Goal: Task Accomplishment & Management: Manage account settings

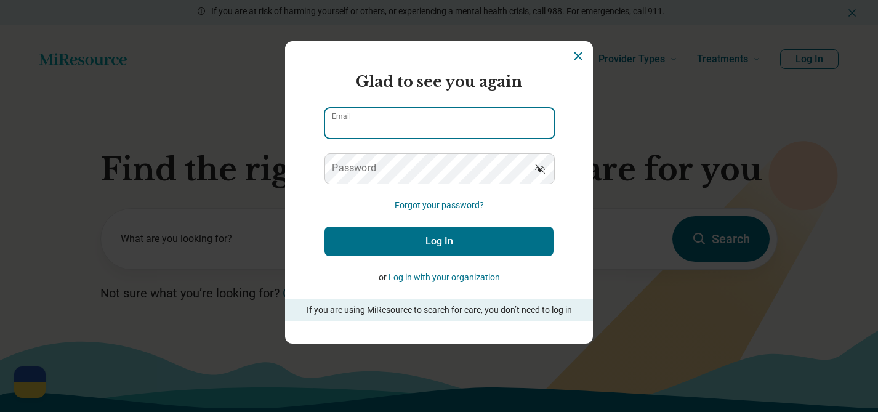
type input "**********"
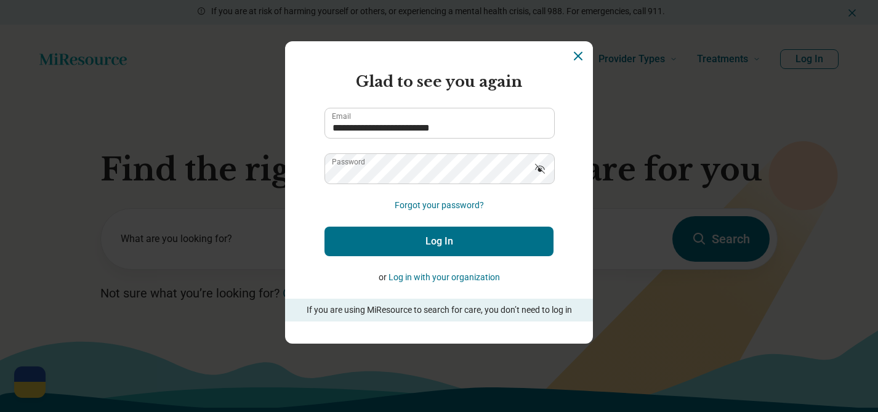
click at [423, 244] on button "Log In" at bounding box center [439, 242] width 229 height 30
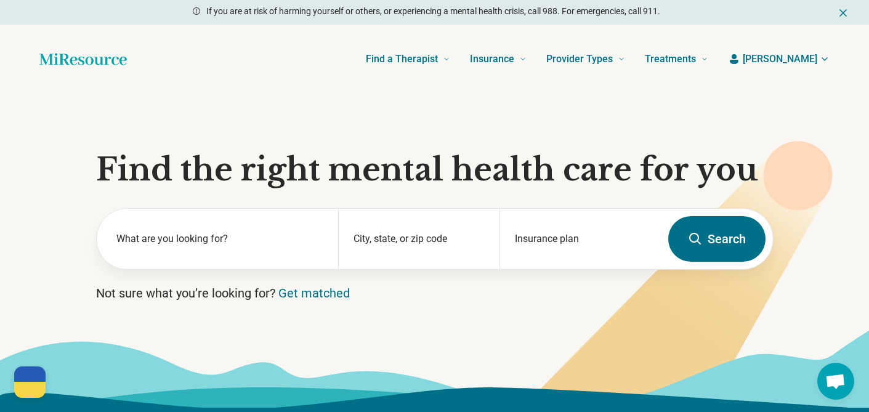
click at [807, 58] on span "[PERSON_NAME]" at bounding box center [780, 59] width 75 height 15
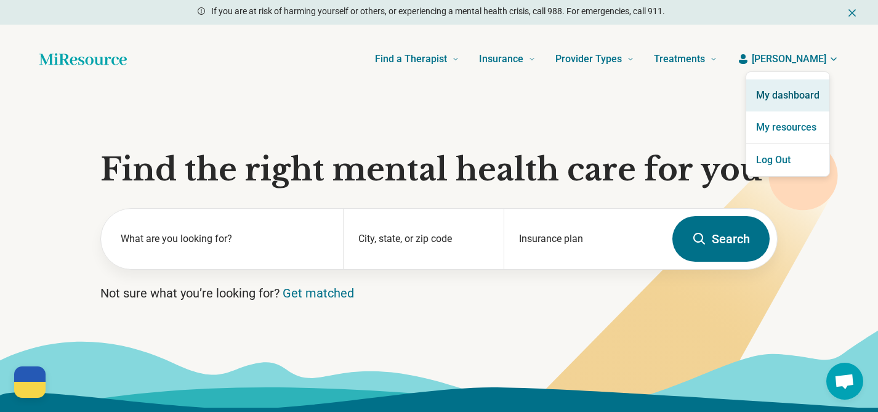
click at [795, 95] on link "My dashboard" at bounding box center [788, 95] width 83 height 32
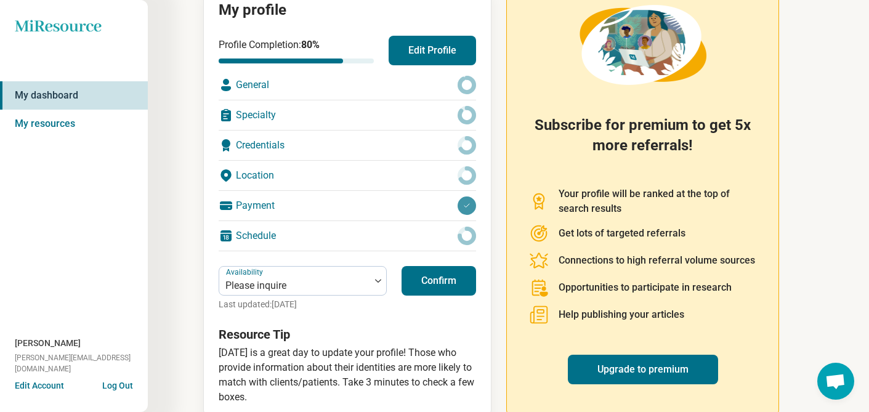
scroll to position [166, 0]
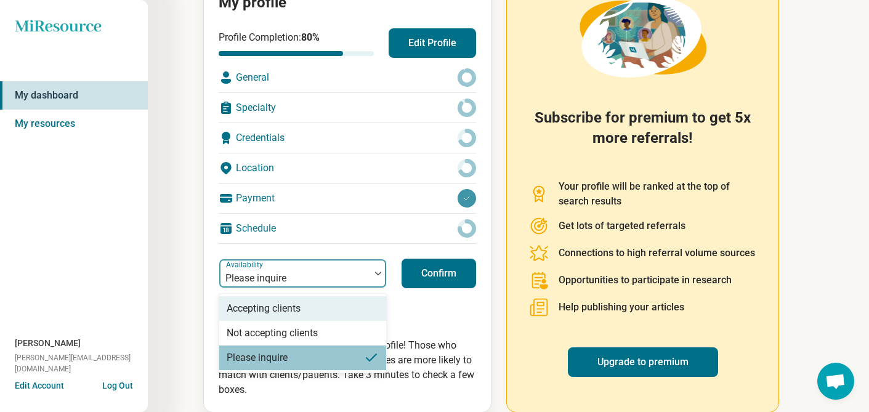
click at [375, 279] on div at bounding box center [378, 273] width 16 height 28
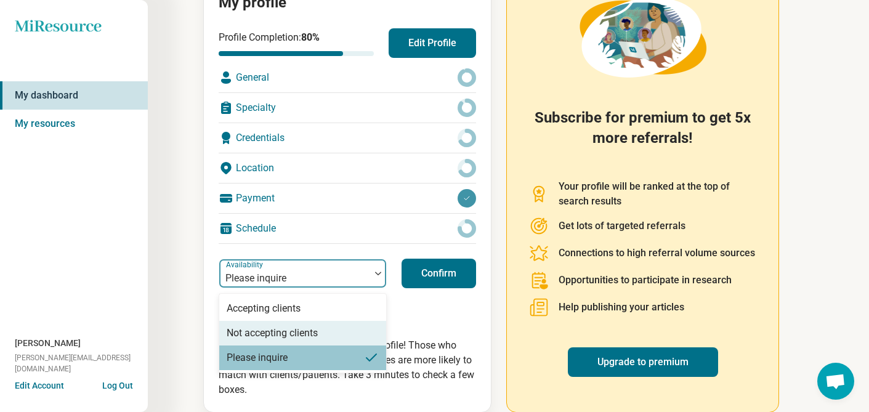
click at [320, 335] on div "Not accepting clients" at bounding box center [302, 333] width 167 height 25
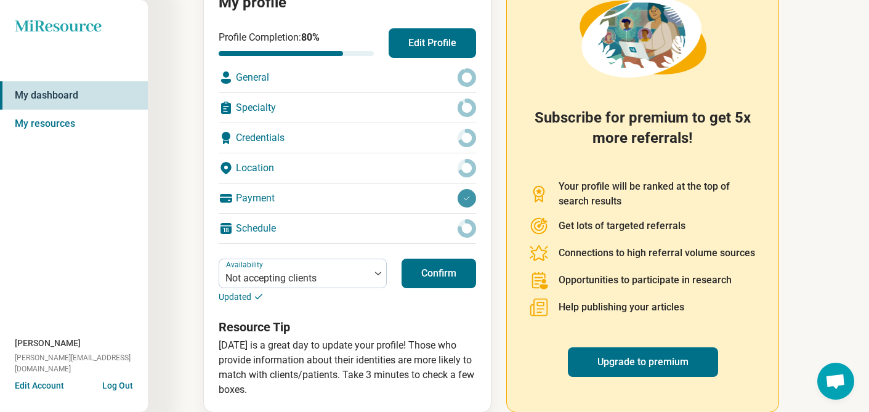
click at [447, 282] on button "Confirm" at bounding box center [439, 274] width 75 height 30
